Goal: Transaction & Acquisition: Obtain resource

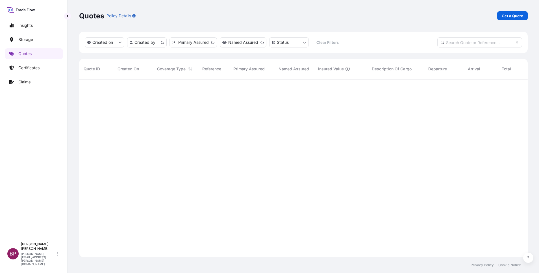
scroll to position [175, 442]
click at [506, 18] on p "Get a Quote" at bounding box center [511, 16] width 21 height 6
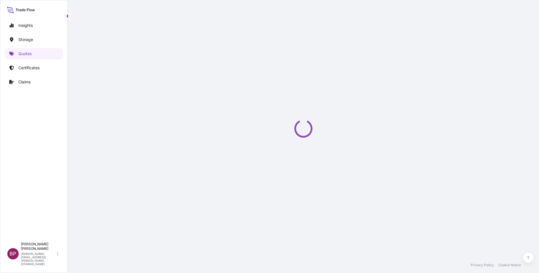
select select "Water"
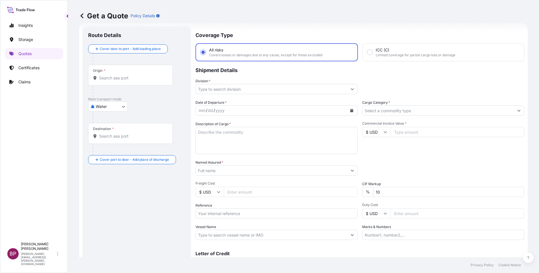
scroll to position [9, 0]
click at [229, 210] on input "Reference" at bounding box center [276, 213] width 162 height 10
paste input "SSLS3385"
type input "SSLS3385"
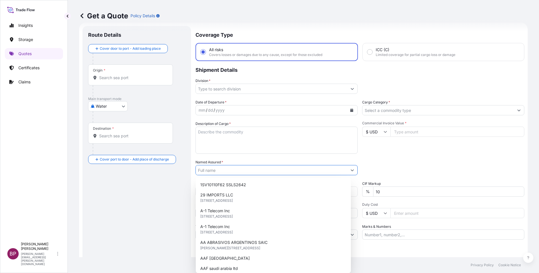
drag, startPoint x: 233, startPoint y: 170, endPoint x: 235, endPoint y: 174, distance: 4.4
click at [233, 169] on input "Named Assured *" at bounding box center [271, 170] width 151 height 10
paste input "TRUCK TECHNOLOGIES & TRADING CO. L.L.C. (TTT)"
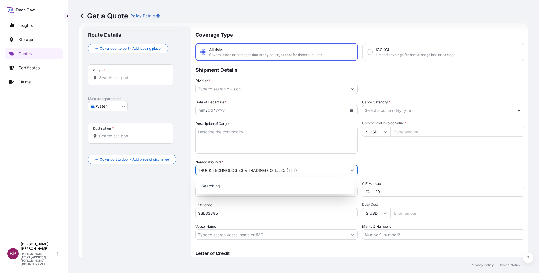
type input "TRUCK TECHNOLOGIES & TRADING CO. L.L.C. (TTT)"
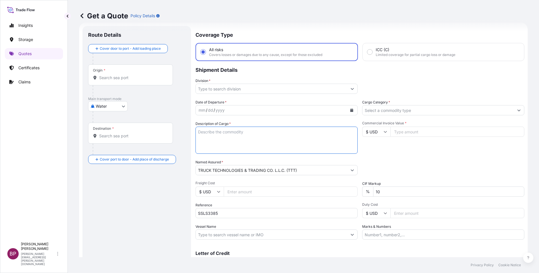
drag, startPoint x: 269, startPoint y: 144, endPoint x: 283, endPoint y: 147, distance: 14.1
click at [269, 144] on textarea "Description of Cargo *" at bounding box center [276, 140] width 162 height 27
paste textarea "Linear cylinder"
type textarea "Linear cylinder"
click at [377, 132] on input "$ USD" at bounding box center [376, 132] width 28 height 10
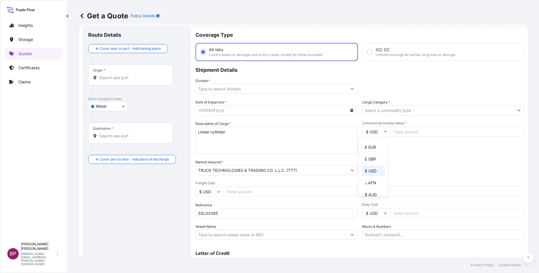
drag, startPoint x: 374, startPoint y: 150, endPoint x: 420, endPoint y: 139, distance: 47.3
click at [374, 149] on div "€ EUR" at bounding box center [373, 147] width 24 height 11
type input "€ EUR"
drag, startPoint x: 417, startPoint y: 133, endPoint x: 399, endPoint y: 181, distance: 51.0
click at [416, 133] on input "Commercial Invoice Value *" at bounding box center [457, 132] width 134 height 10
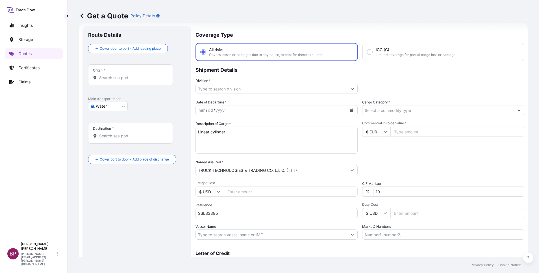
paste input "23102"
type input "23102"
drag, startPoint x: 387, startPoint y: 193, endPoint x: 270, endPoint y: 171, distance: 119.3
click at [272, 173] on div "Date of Departure * mm / dd / yyyy Cargo Category * Description of Cargo * Line…" at bounding box center [359, 169] width 329 height 140
type input "0"
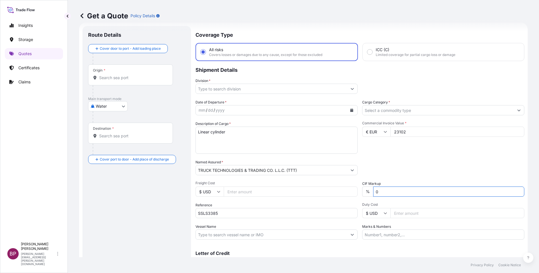
click at [463, 107] on input "Cargo Category *" at bounding box center [437, 110] width 151 height 10
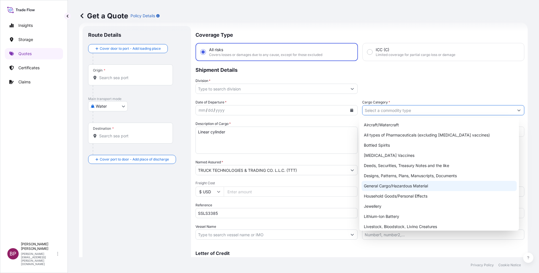
click at [394, 185] on div "General Cargo/Hazardous Material" at bounding box center [438, 186] width 155 height 10
type input "General Cargo/Hazardous Material"
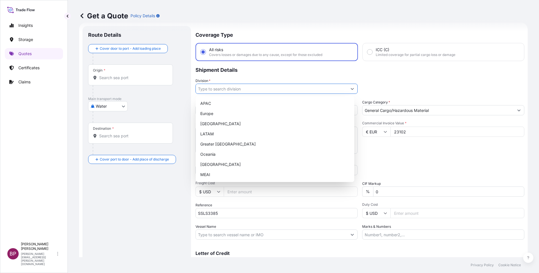
click at [347, 91] on button "Show suggestions" at bounding box center [352, 89] width 10 height 10
click at [236, 173] on div "MEAI" at bounding box center [275, 174] width 154 height 10
click at [348, 108] on div "Europe" at bounding box center [275, 113] width 154 height 10
type input "Europe"
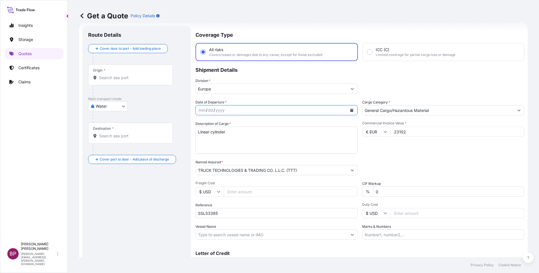
click at [350, 111] on icon "Calendar" at bounding box center [351, 109] width 3 height 3
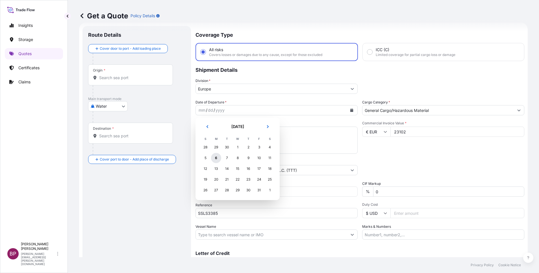
click at [216, 157] on div "6" at bounding box center [216, 158] width 10 height 10
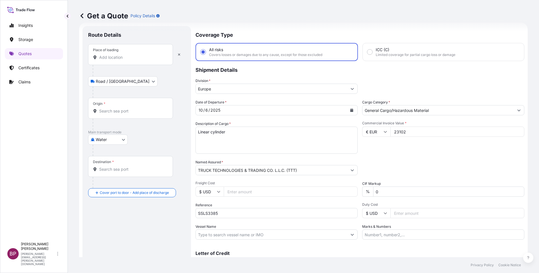
click at [113, 58] on input "Place of loading" at bounding box center [132, 57] width 67 height 6
paste input "GENOA"
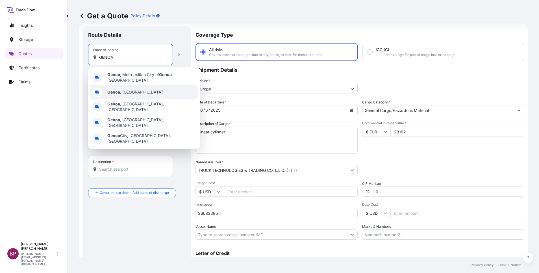
click at [132, 90] on div "[GEOGRAPHIC_DATA] , [GEOGRAPHIC_DATA]" at bounding box center [143, 92] width 107 height 14
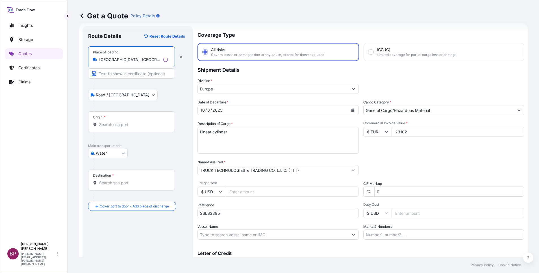
type input "[GEOGRAPHIC_DATA], [GEOGRAPHIC_DATA]"
click at [122, 129] on div "Origin *" at bounding box center [131, 121] width 87 height 21
click at [122, 127] on input "Origin *" at bounding box center [133, 125] width 69 height 6
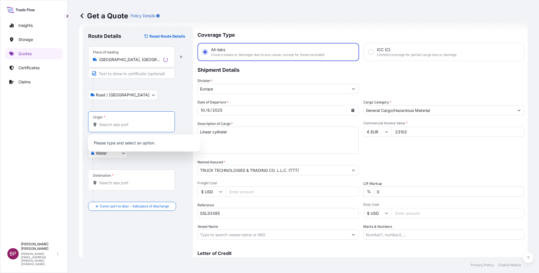
paste input "GENOA"
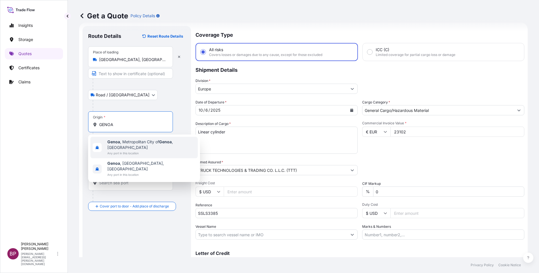
click at [152, 150] on span "Any port in this location" at bounding box center [151, 153] width 88 height 6
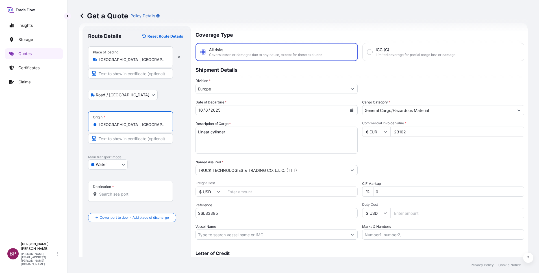
type input "[GEOGRAPHIC_DATA], [GEOGRAPHIC_DATA] of [GEOGRAPHIC_DATA], [GEOGRAPHIC_DATA]"
click at [112, 200] on div "Destination *" at bounding box center [130, 191] width 85 height 21
click at [112, 197] on input "Destination *" at bounding box center [132, 194] width 67 height 6
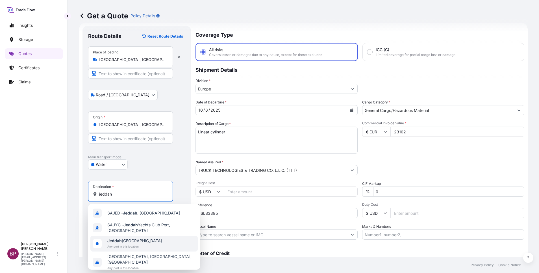
click at [138, 245] on span "Any port in this location" at bounding box center [134, 246] width 55 height 6
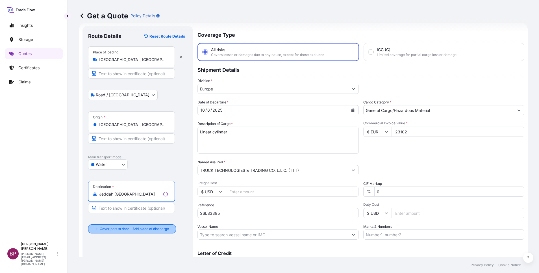
type input "Jeddah [GEOGRAPHIC_DATA]"
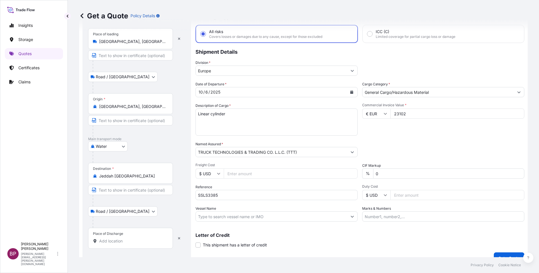
scroll to position [37, 0]
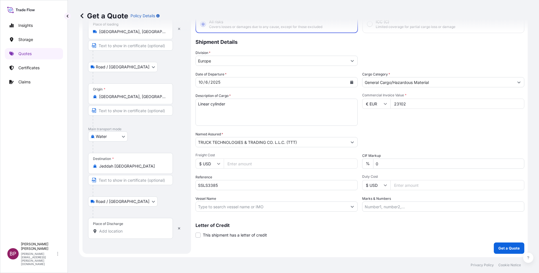
click at [133, 228] on input "Place of Discharge" at bounding box center [132, 231] width 67 height 6
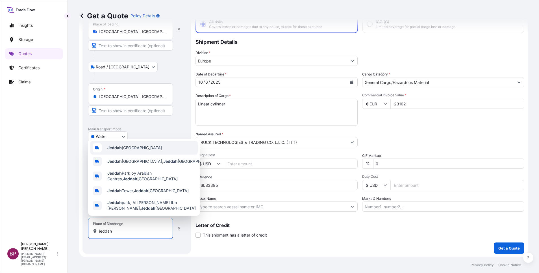
click at [132, 147] on span "Jeddah [GEOGRAPHIC_DATA]" at bounding box center [134, 148] width 55 height 6
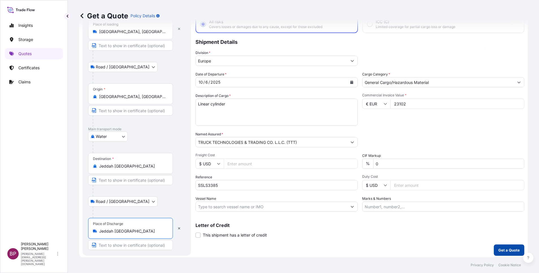
type input "Jeddah [GEOGRAPHIC_DATA]"
click at [505, 251] on p "Get a Quote" at bounding box center [508, 250] width 21 height 6
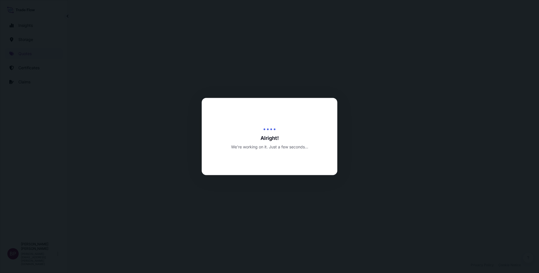
select select "Road / [GEOGRAPHIC_DATA]"
select select "Water"
select select "Road / [GEOGRAPHIC_DATA]"
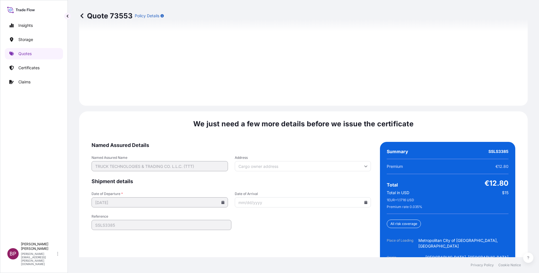
scroll to position [866, 0]
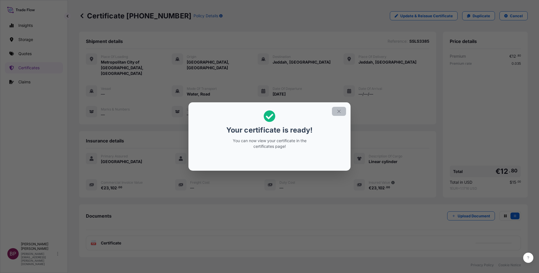
click at [341, 113] on icon "button" at bounding box center [338, 111] width 5 height 5
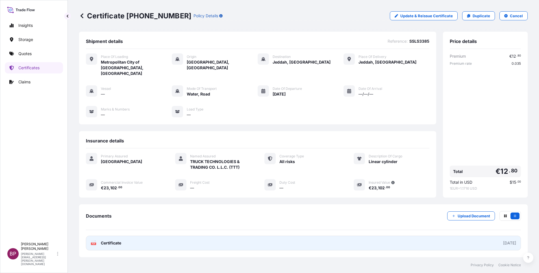
click at [116, 236] on link "PDF Certificate [DATE]" at bounding box center [303, 243] width 435 height 15
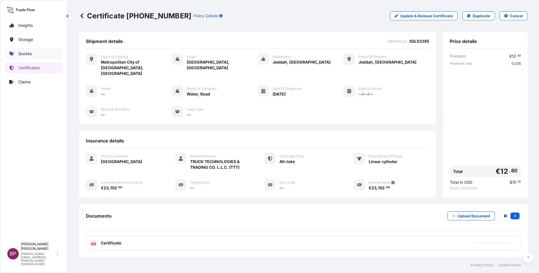
click at [31, 55] on p "Quotes" at bounding box center [24, 54] width 13 height 6
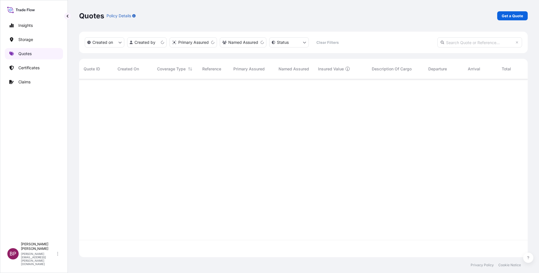
scroll to position [175, 442]
click at [511, 16] on p "Get a Quote" at bounding box center [511, 16] width 21 height 6
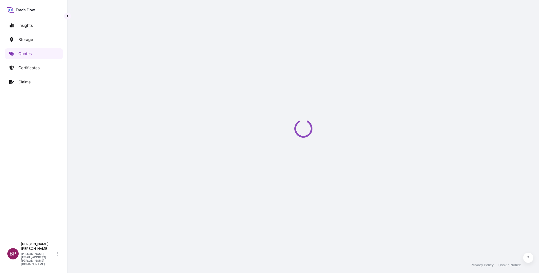
select select "Water"
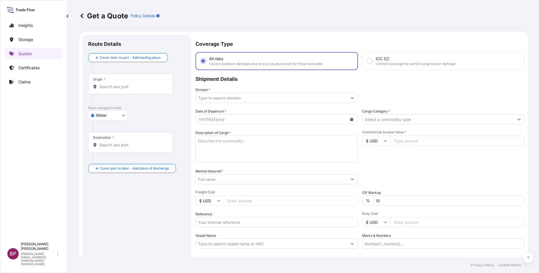
scroll to position [9, 0]
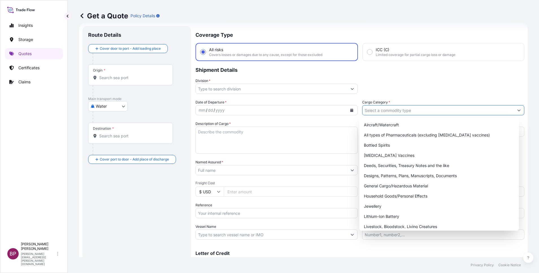
click at [418, 111] on input "Cargo Category *" at bounding box center [437, 110] width 151 height 10
click at [392, 187] on div "General Cargo/Hazardous Material" at bounding box center [438, 186] width 155 height 10
type input "General Cargo/Hazardous Material"
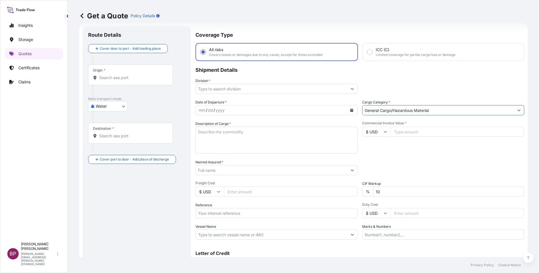
click at [347, 88] on button "Show suggestions" at bounding box center [352, 89] width 10 height 10
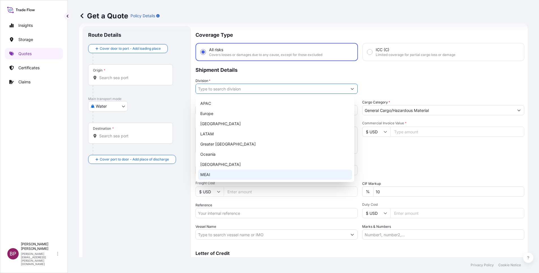
click at [220, 171] on div "MEAI" at bounding box center [275, 174] width 154 height 10
type input "MEAI"
click at [236, 213] on input "Reference" at bounding box center [276, 213] width 162 height 10
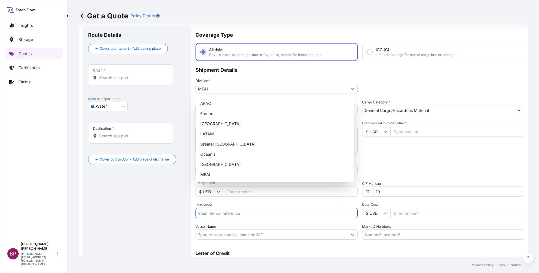
paste input "SSLS3390"
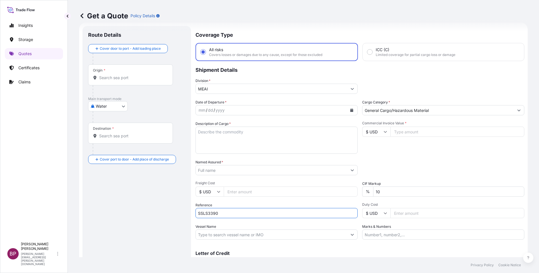
type input "SSLS3390"
click at [234, 167] on input "Named Assured *" at bounding box center [270, 170] width 148 height 10
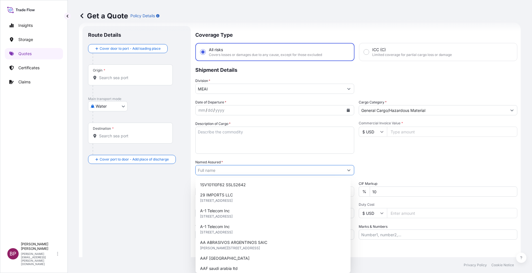
paste input "Zeeco Middle East Ltd."
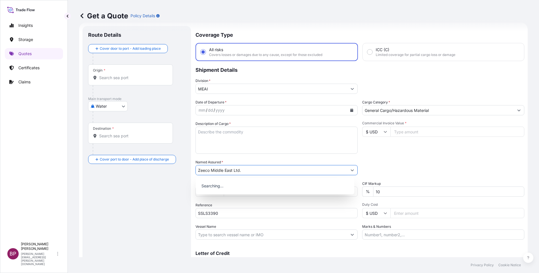
type input "Zeeco Middle East Ltd."
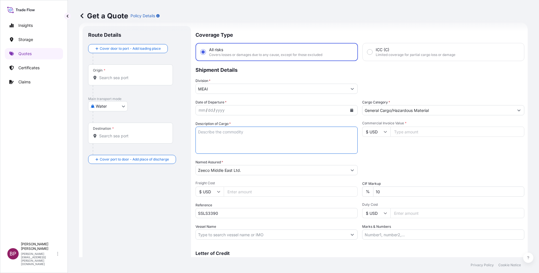
click at [249, 143] on textarea "Description of Cargo *" at bounding box center [276, 140] width 162 height 27
paste textarea "Parts"
type textarea "Parts"
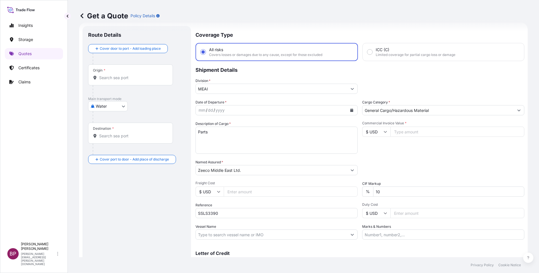
click at [404, 134] on input "Commercial Invoice Value *" at bounding box center [457, 132] width 134 height 10
paste input "3561.28"
type input "3561.28"
click at [117, 108] on body "Insights Storage Quotes Certificates Claims BP [PERSON_NAME] Kurian [EMAIL_ADDR…" at bounding box center [269, 136] width 539 height 273
click at [109, 117] on div "Air" at bounding box center [107, 121] width 35 height 10
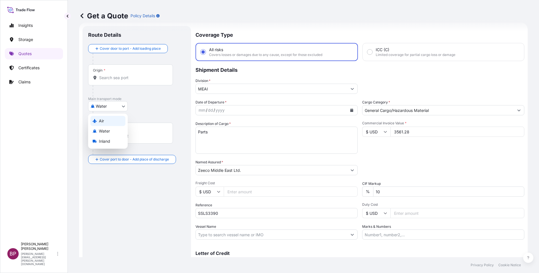
select select "Air"
click at [347, 112] on button "Calendar" at bounding box center [351, 110] width 9 height 9
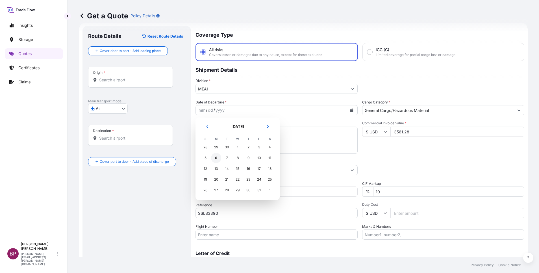
click at [217, 158] on div "6" at bounding box center [216, 158] width 10 height 10
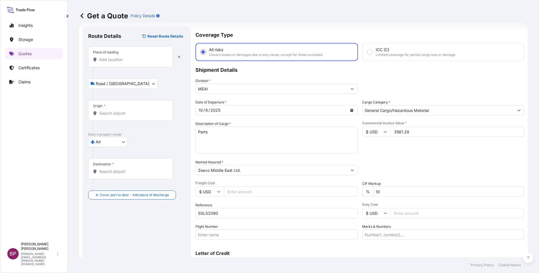
click at [123, 59] on input "Place of loading" at bounding box center [132, 60] width 67 height 6
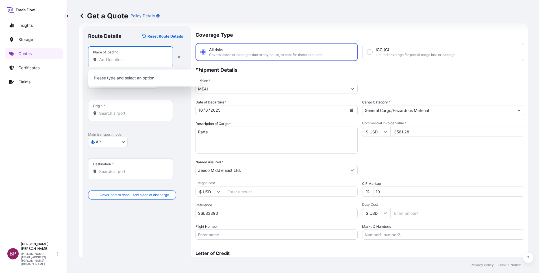
paste input "Tulsa"
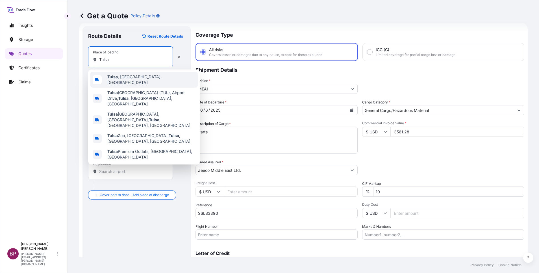
click at [131, 77] on span "[GEOGRAPHIC_DATA] , [GEOGRAPHIC_DATA], [GEOGRAPHIC_DATA]" at bounding box center [151, 79] width 88 height 11
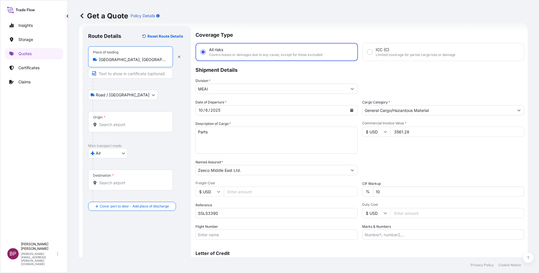
type input "[GEOGRAPHIC_DATA], [GEOGRAPHIC_DATA], [GEOGRAPHIC_DATA]"
click at [119, 121] on div "Origin *" at bounding box center [131, 121] width 87 height 21
click at [119, 122] on input "Origin *" at bounding box center [133, 125] width 69 height 6
paste input "Tulsa"
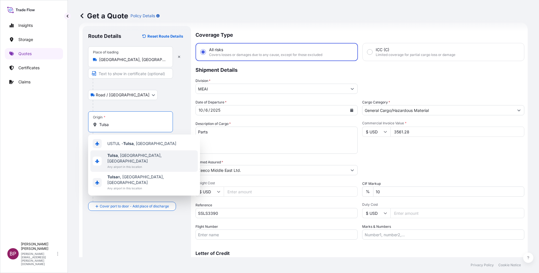
click at [131, 156] on span "[GEOGRAPHIC_DATA] , [GEOGRAPHIC_DATA], [GEOGRAPHIC_DATA]" at bounding box center [151, 157] width 88 height 11
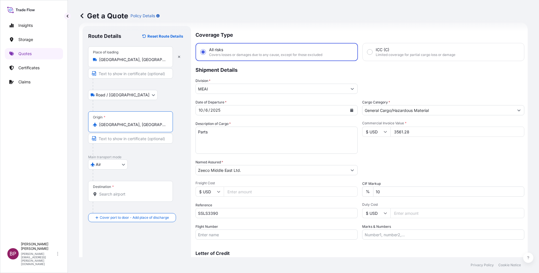
type input "[GEOGRAPHIC_DATA], [GEOGRAPHIC_DATA], [GEOGRAPHIC_DATA]"
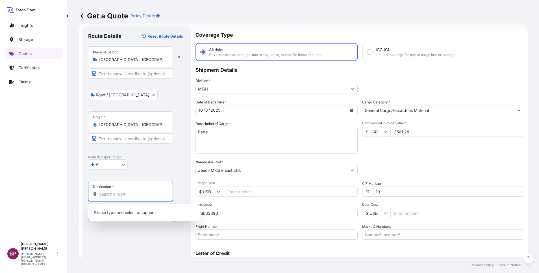
click at [123, 195] on input "Destination *" at bounding box center [132, 194] width 67 height 6
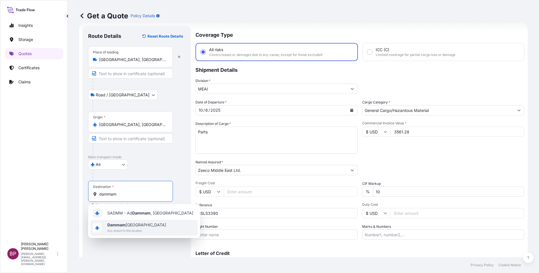
click at [140, 220] on div "[GEOGRAPHIC_DATA] [GEOGRAPHIC_DATA] Any airport in this location" at bounding box center [143, 228] width 107 height 16
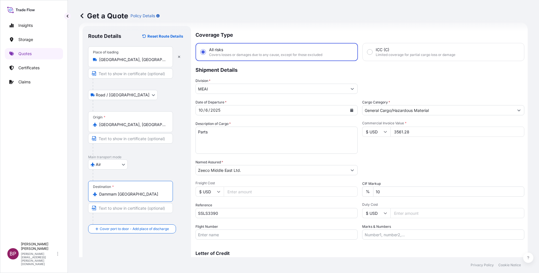
type input "Dammam [GEOGRAPHIC_DATA]"
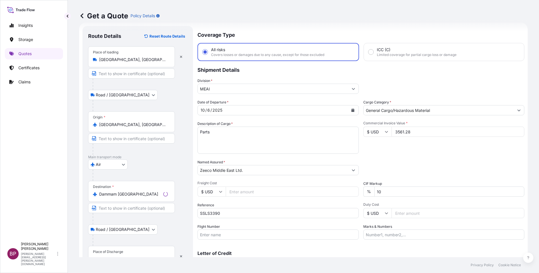
click at [123, 254] on div "Place of Discharge" at bounding box center [131, 256] width 87 height 21
click at [123, 256] on input "Place of Discharge" at bounding box center [133, 259] width 69 height 6
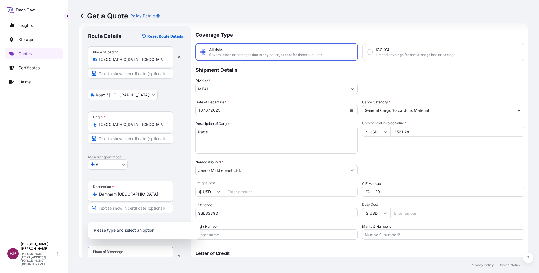
scroll to position [14, 0]
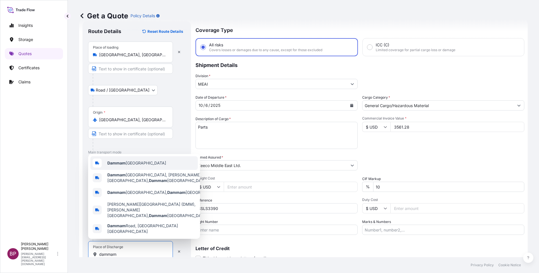
click at [137, 166] on span "Dammam [GEOGRAPHIC_DATA]" at bounding box center [136, 163] width 59 height 6
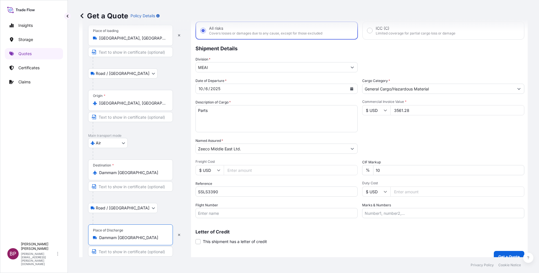
scroll to position [39, 0]
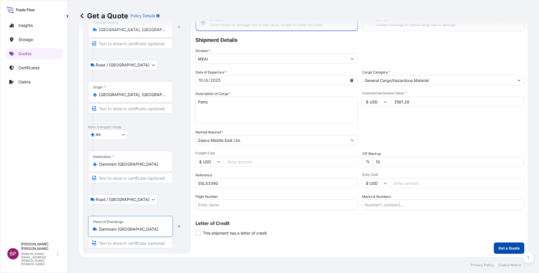
type input "Dammam [GEOGRAPHIC_DATA]"
click at [501, 248] on p "Get a Quote" at bounding box center [508, 248] width 21 height 6
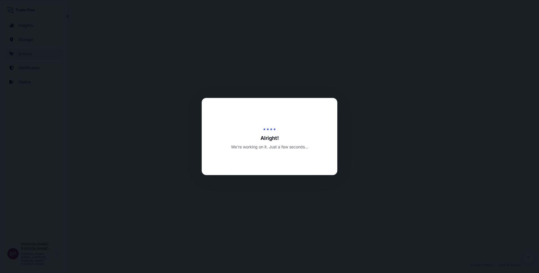
select select "Road / [GEOGRAPHIC_DATA]"
select select "Air"
select select "Road / [GEOGRAPHIC_DATA]"
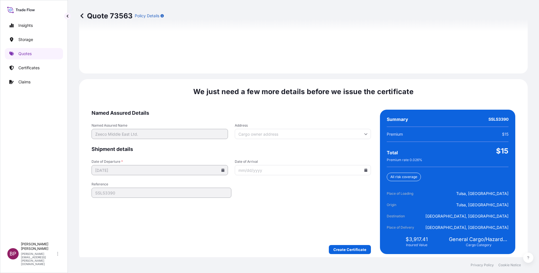
scroll to position [837, 0]
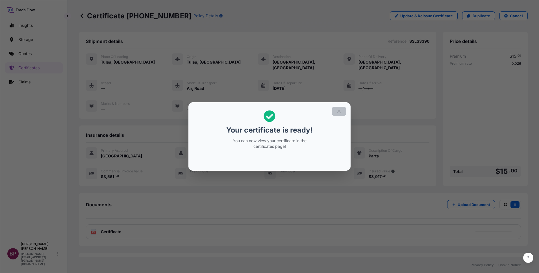
click at [337, 111] on icon "button" at bounding box center [338, 111] width 5 height 5
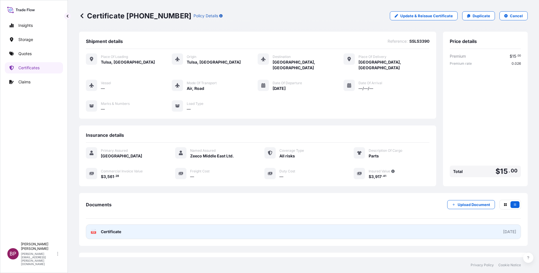
click at [117, 229] on span "Certificate" at bounding box center [111, 232] width 20 height 6
